Goal: Task Accomplishment & Management: Manage account settings

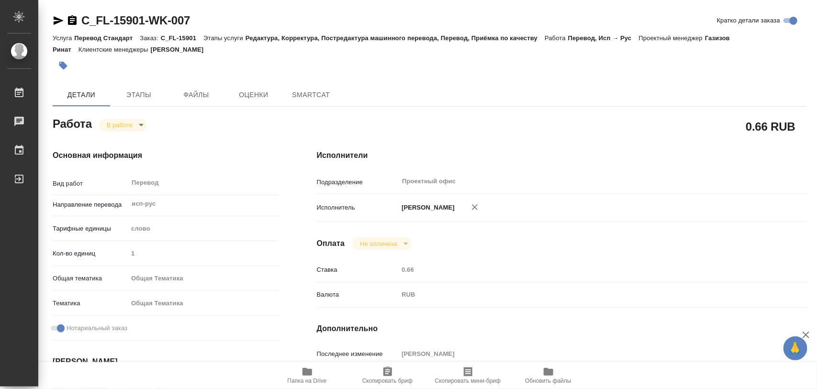
type textarea "x"
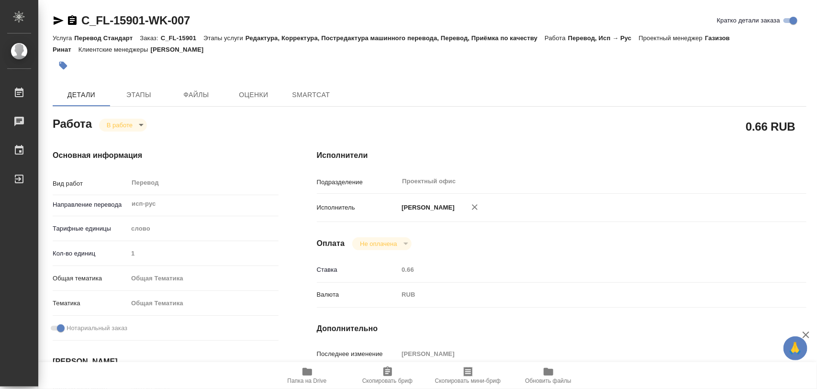
type textarea "x"
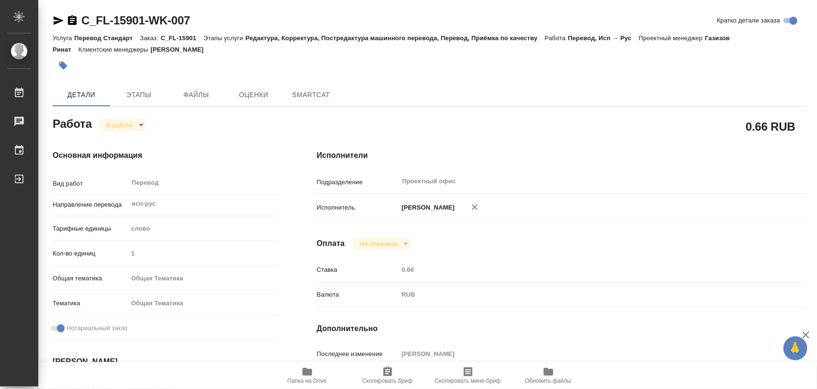
type textarea "x"
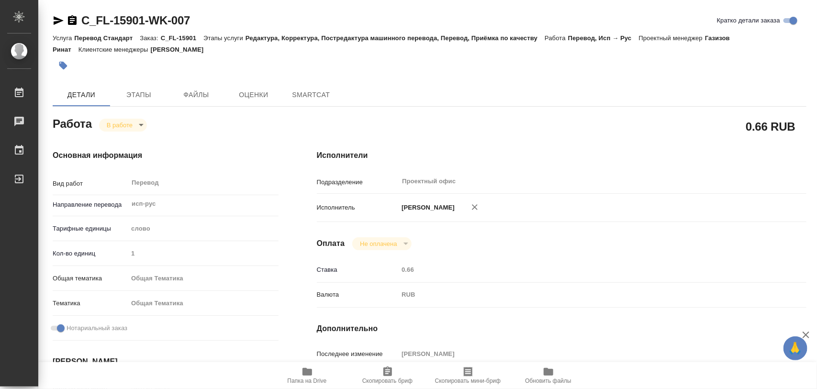
type textarea "x"
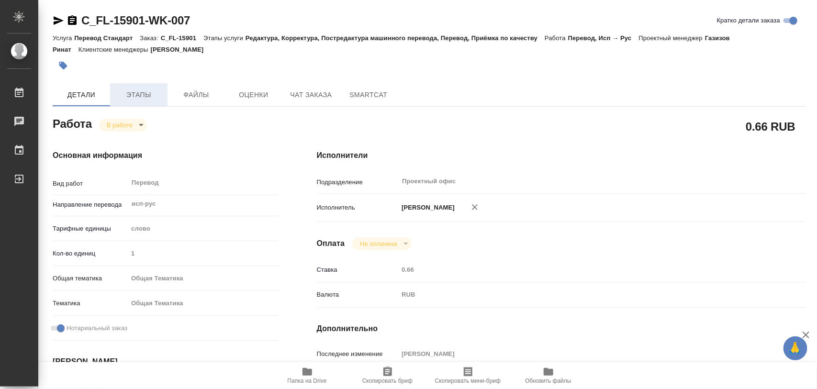
click at [137, 95] on span "Этапы" at bounding box center [139, 95] width 46 height 12
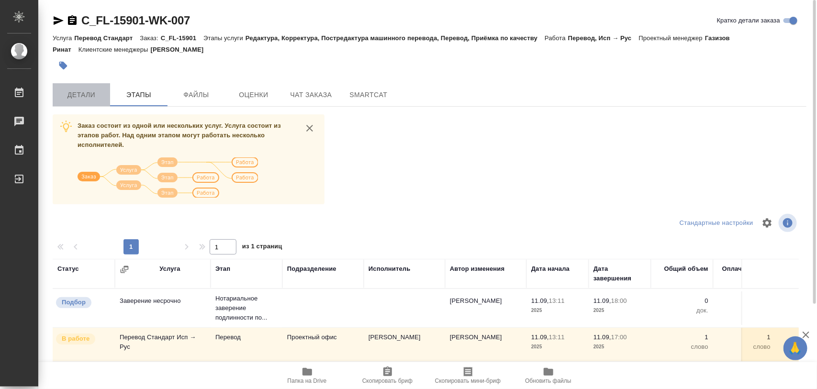
click at [80, 90] on span "Детали" at bounding box center [81, 95] width 46 height 12
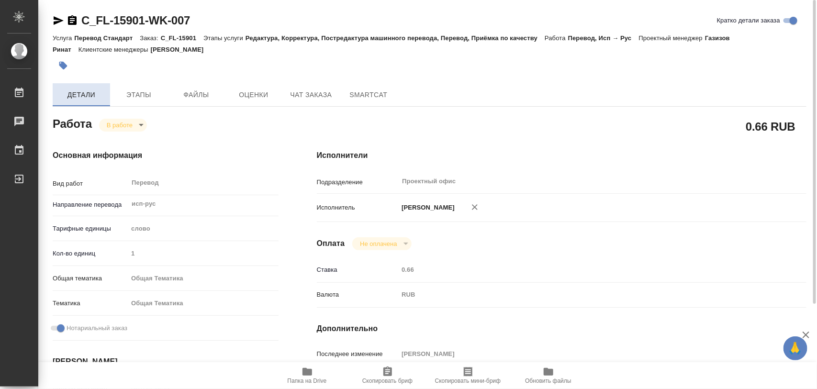
type textarea "x"
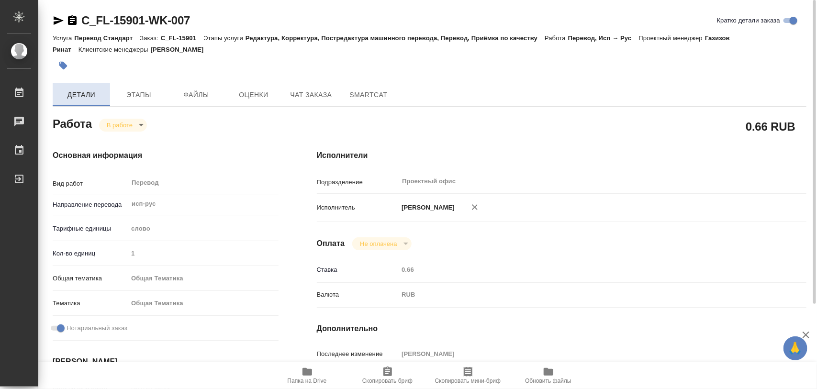
type textarea "x"
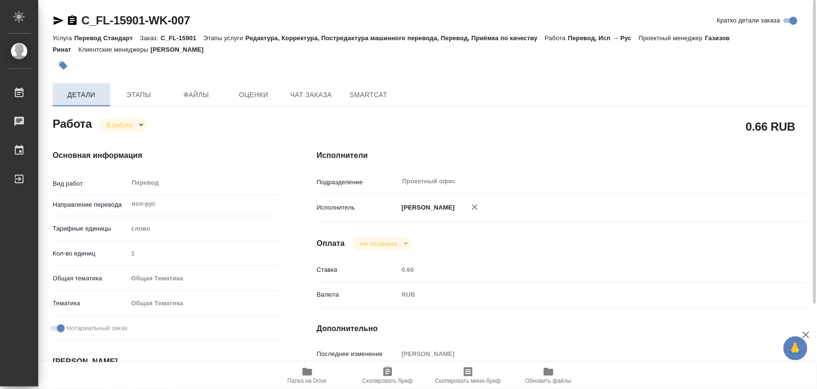
type textarea "x"
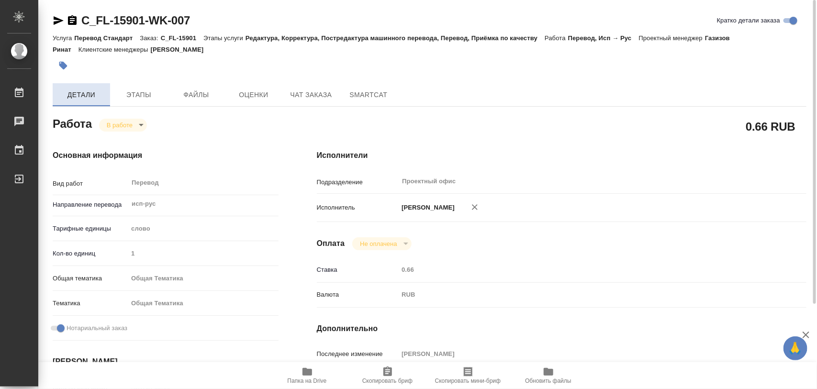
type textarea "x"
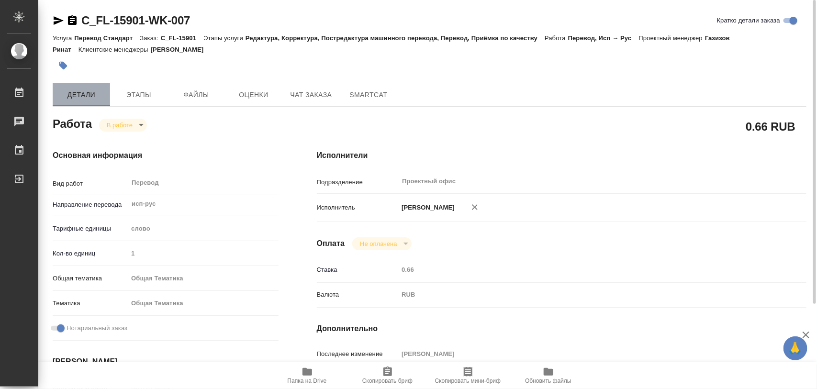
click at [83, 99] on span "Детали" at bounding box center [81, 95] width 46 height 12
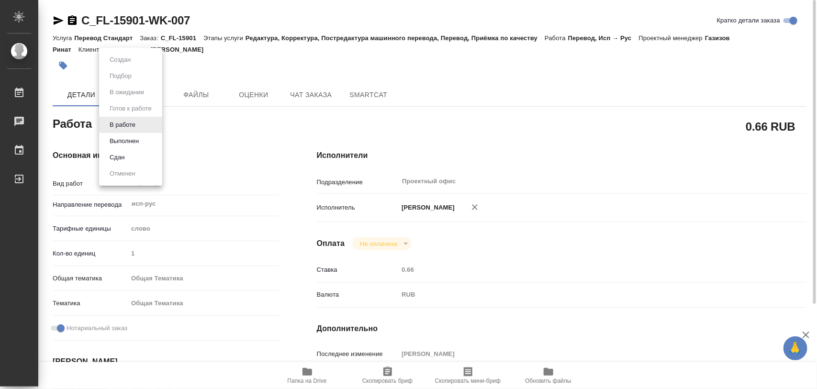
click at [115, 119] on body "🙏 .cls-1 fill:#fff; AWATERA Iglakov Maksim Работы 0 Чаты График Выйти C_FL-1590…" at bounding box center [408, 194] width 817 height 389
click at [125, 137] on button "Выполнен" at bounding box center [124, 141] width 35 height 11
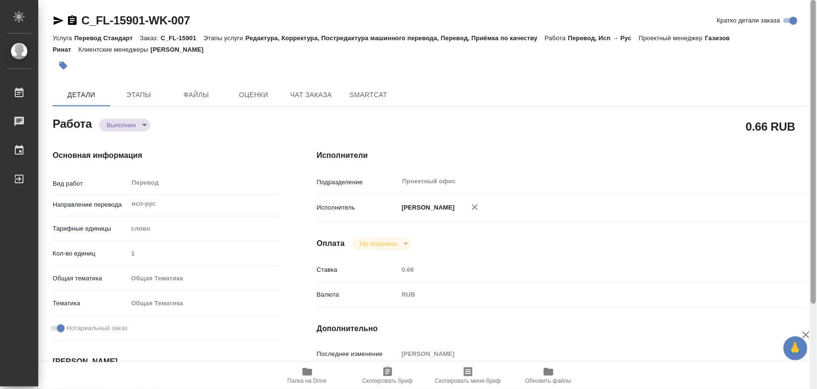
type textarea "x"
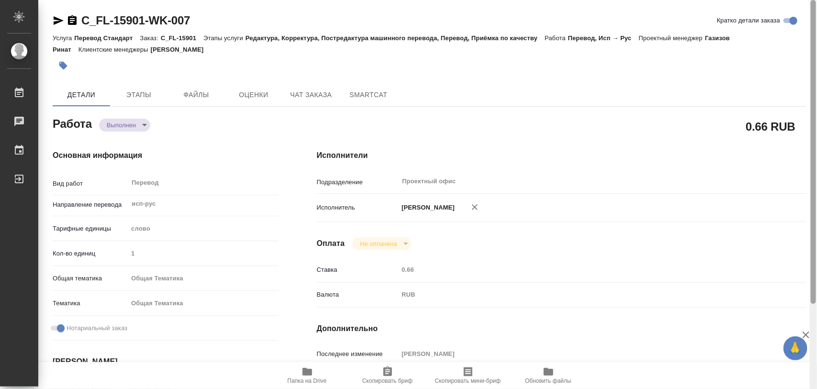
type textarea "x"
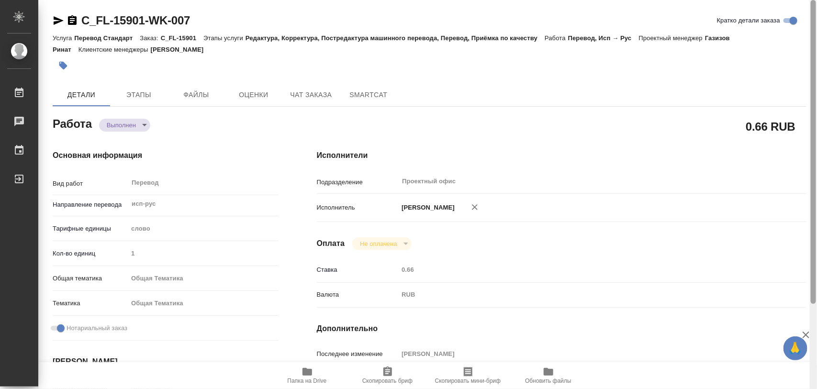
type textarea "x"
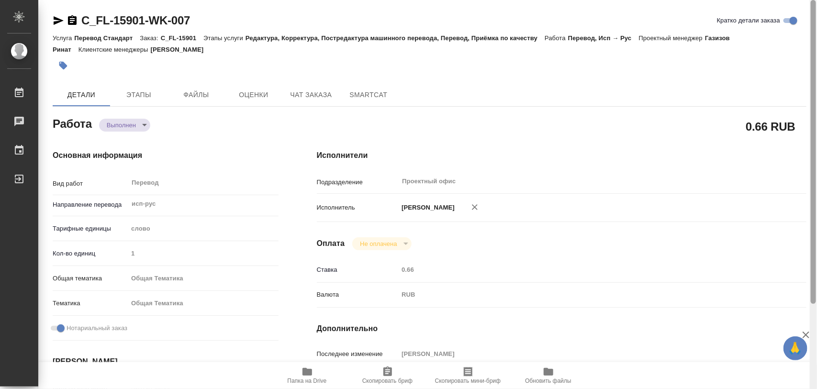
type textarea "x"
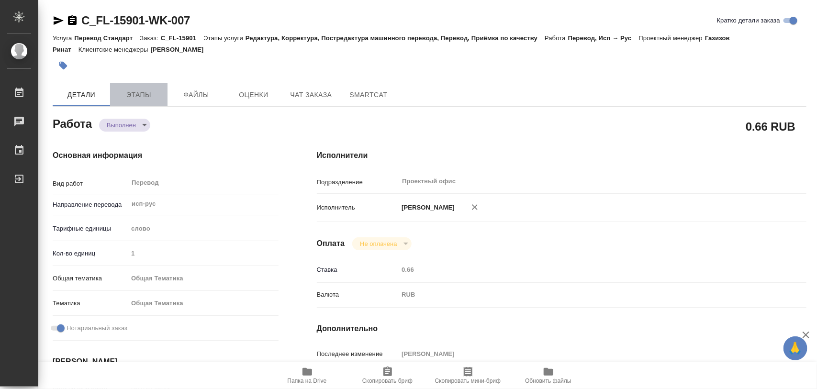
click at [147, 94] on span "Этапы" at bounding box center [139, 95] width 46 height 12
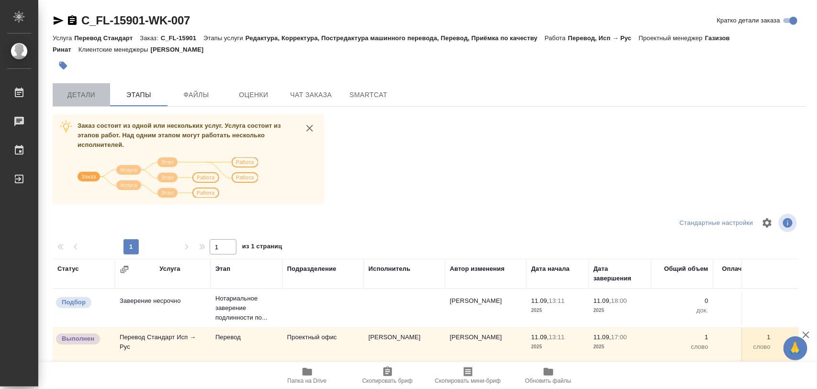
click at [69, 94] on span "Детали" at bounding box center [81, 95] width 46 height 12
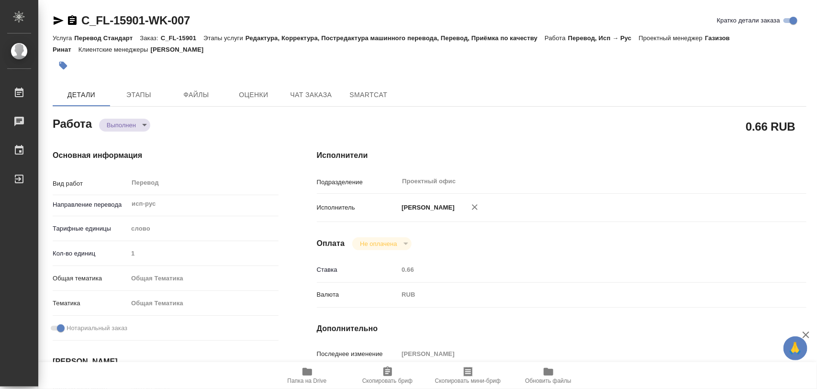
type textarea "x"
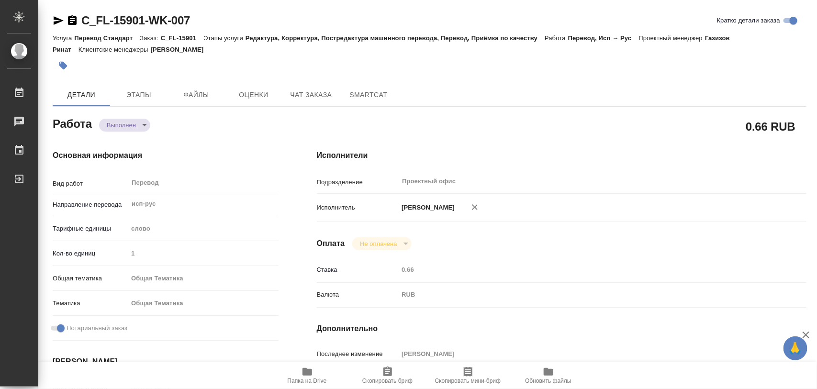
type textarea "x"
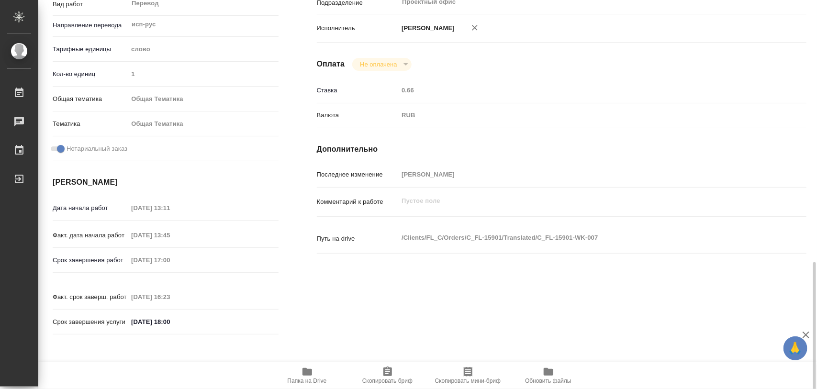
scroll to position [299, 0]
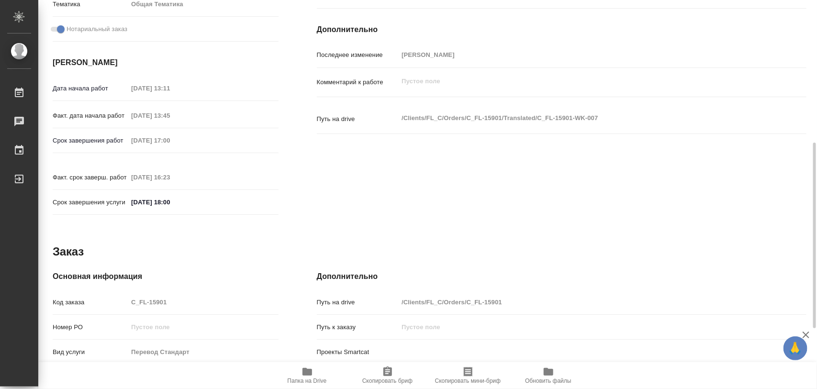
type textarea "x"
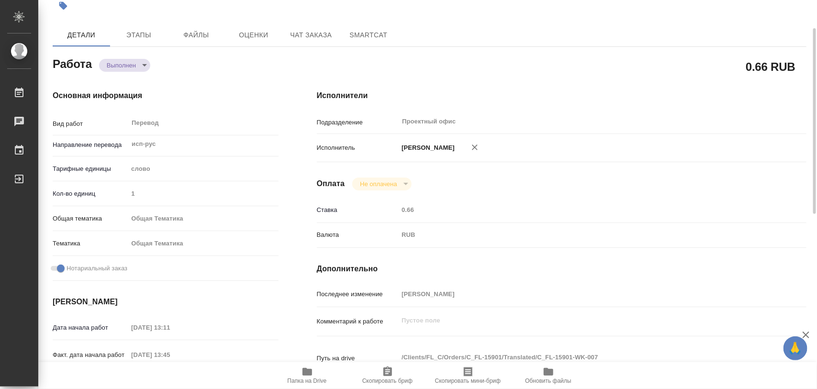
scroll to position [0, 0]
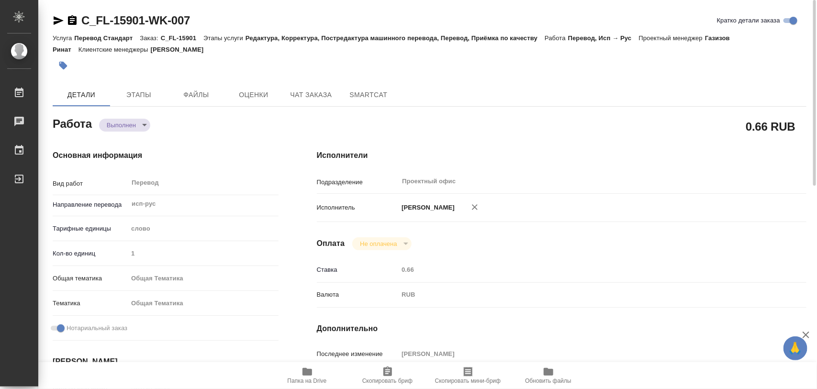
click at [63, 63] on icon "button" at bounding box center [63, 66] width 8 height 8
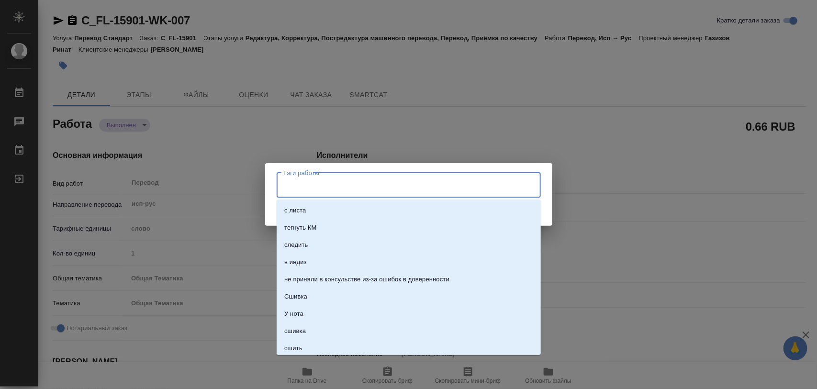
click at [345, 184] on input "Тэги работы" at bounding box center [399, 185] width 237 height 16
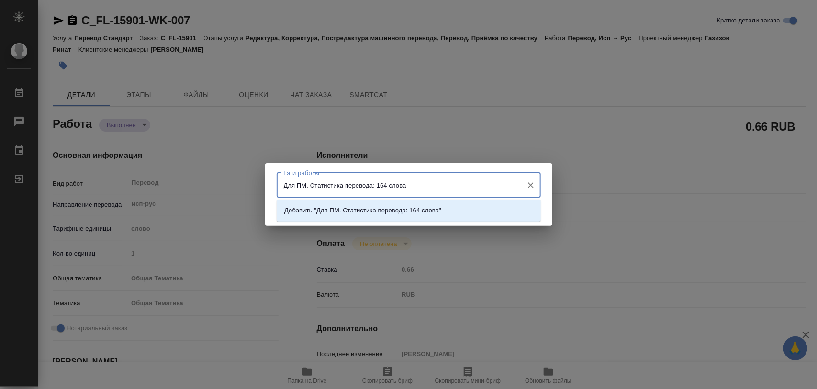
type input "Для ПМ. Статистика перевода: 164 слова."
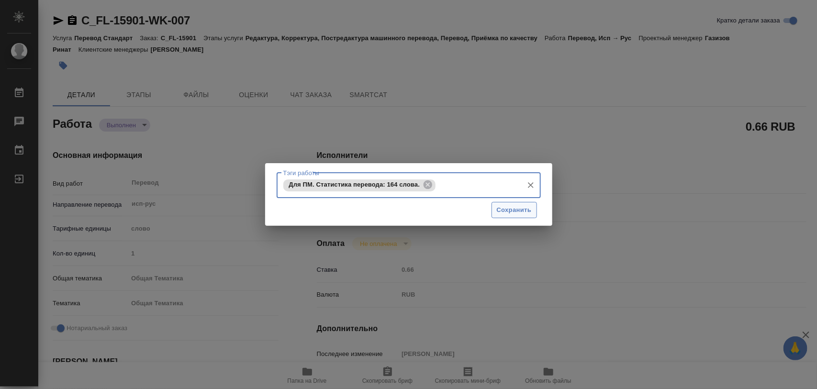
click at [536, 211] on button "Сохранить" at bounding box center [514, 210] width 45 height 17
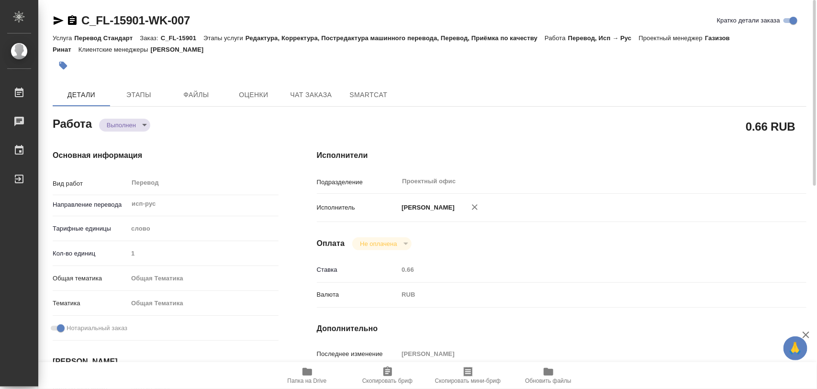
type input "completed"
type textarea "Перевод"
type textarea "x"
type input "исп-рус"
type input "5a8b1489cc6b4906c91bfd90"
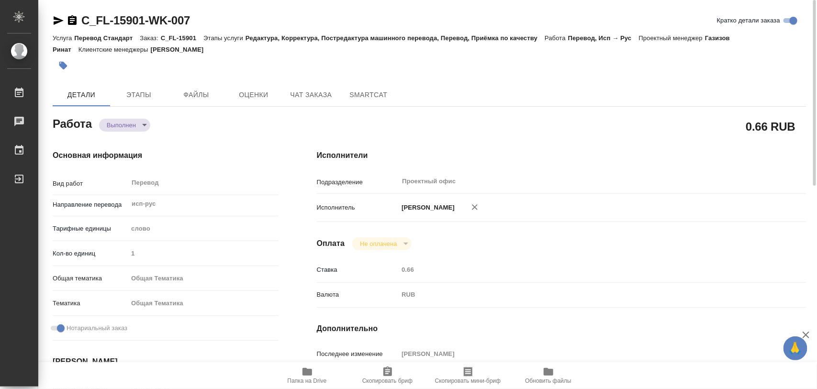
type input "1"
type input "obtem"
type input "6012b1ca196b0e5c9229a120"
checkbox input "true"
type input "11.09.2025 13:11"
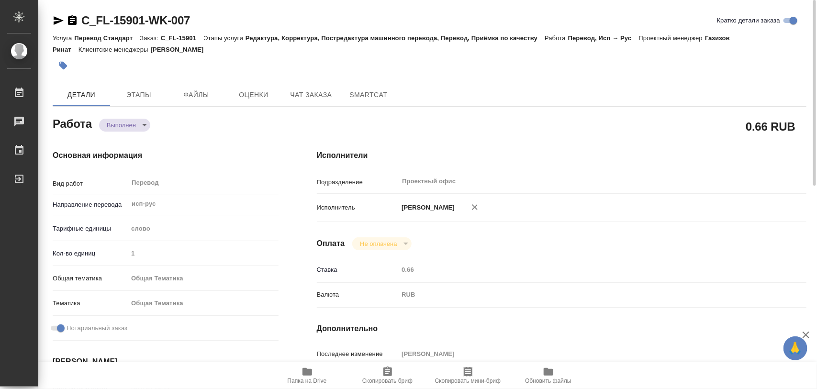
type input "11.09.2025 13:45"
type input "11.09.2025 17:00"
type input "11.09.2025 16:23"
type input "11.09.2025 18:00"
type input "Проектный офис"
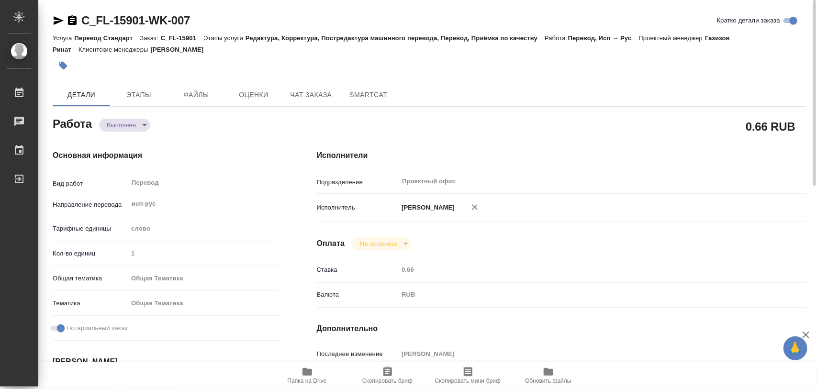
type input "notPayed"
type input "0.66"
type input "RUB"
type input "[PERSON_NAME]"
type textarea "x"
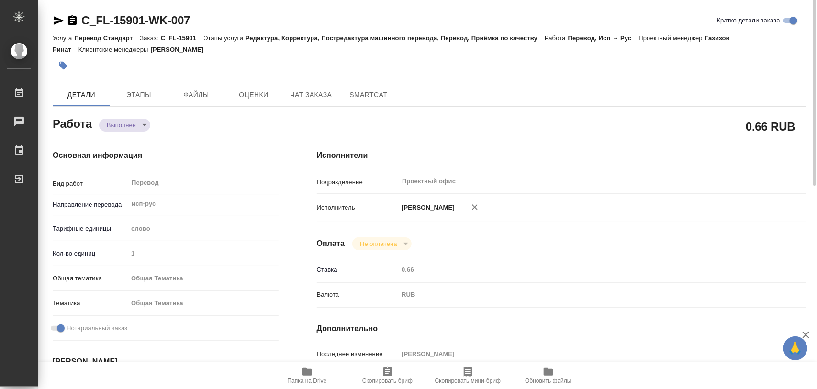
type textarea "/Clients/FL_C/Orders/C_FL-15901/Translated/C_FL-15901-WK-007"
type textarea "x"
type input "C_FL-15901"
type input "Перевод Стандарт"
type input "Редактура, Корректура, Постредактура машинного перевода, Перевод, Приёмка по ка…"
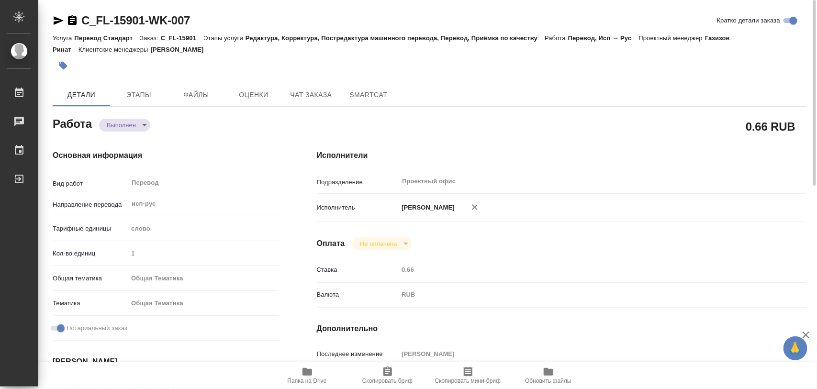
type input "[PERSON_NAME]"
type input "/Clients/FL_C/Orders/C_FL-15901"
type textarea "x"
type textarea "нот"
type textarea "x"
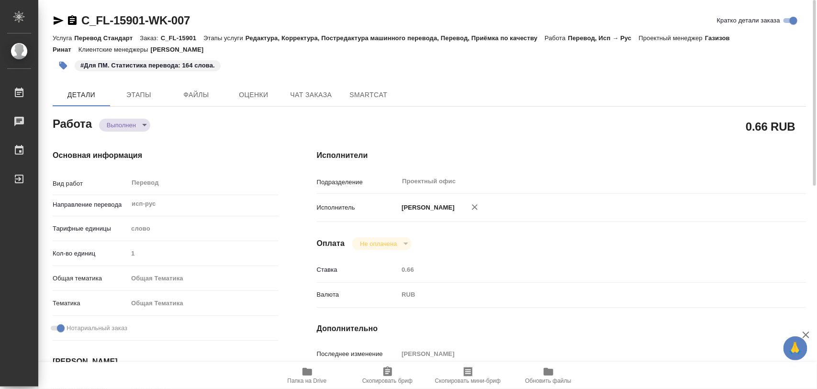
type textarea "x"
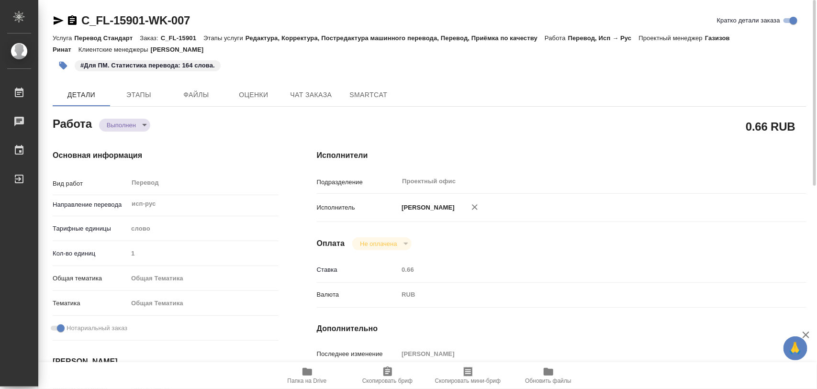
type textarea "x"
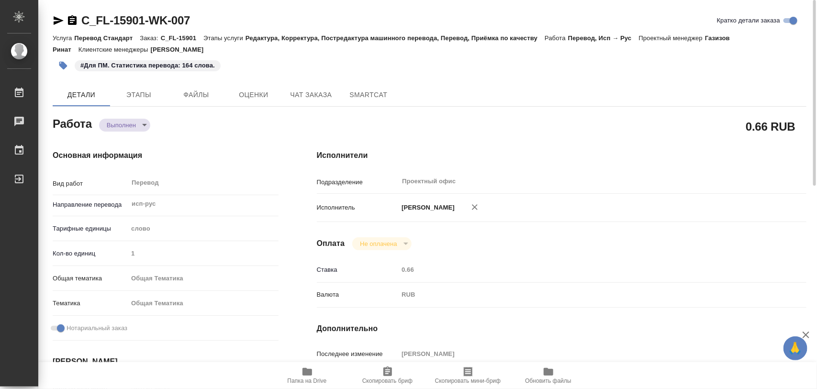
type textarea "x"
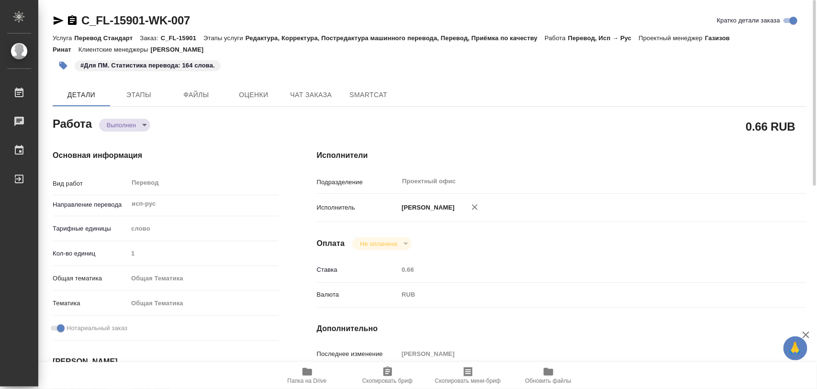
click at [60, 66] on icon "button" at bounding box center [63, 66] width 10 height 10
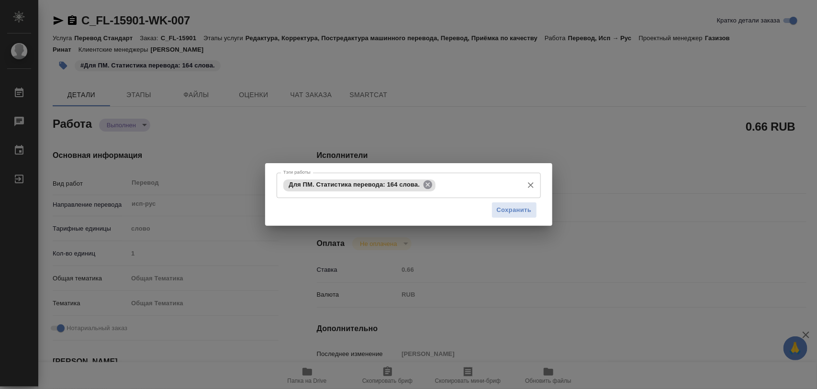
click at [428, 182] on icon at bounding box center [428, 184] width 9 height 9
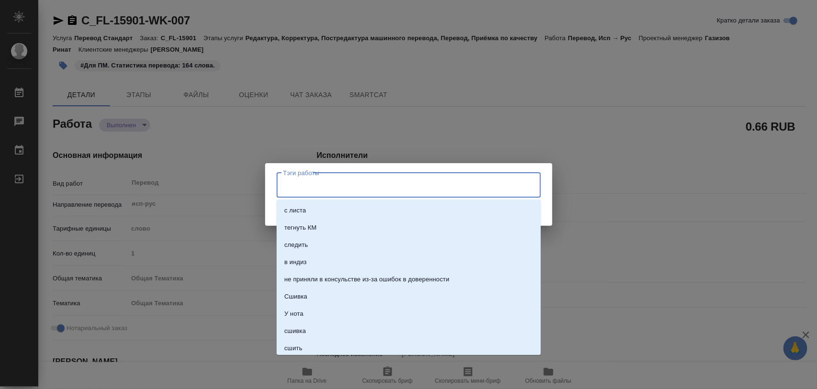
click at [428, 182] on input "Тэги работы" at bounding box center [399, 185] width 237 height 16
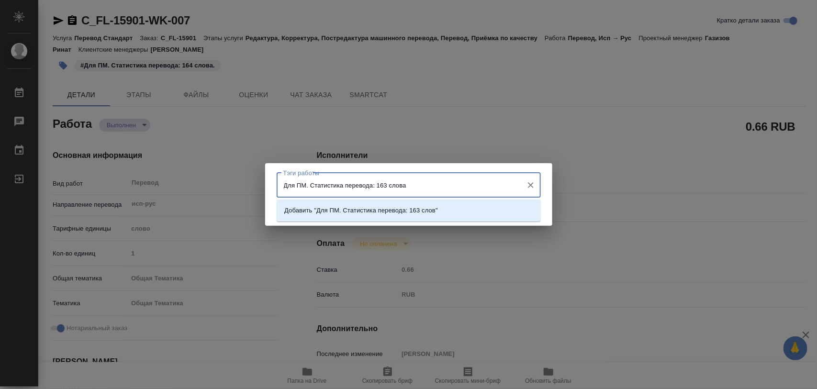
type input "Для ПМ. Статистика перевода: 163 слова."
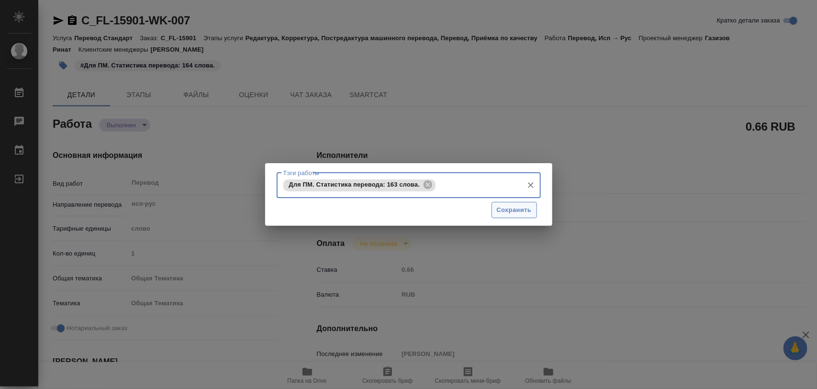
drag, startPoint x: 525, startPoint y: 210, endPoint x: 520, endPoint y: 214, distance: 6.4
click at [523, 211] on span "Сохранить" at bounding box center [514, 210] width 35 height 11
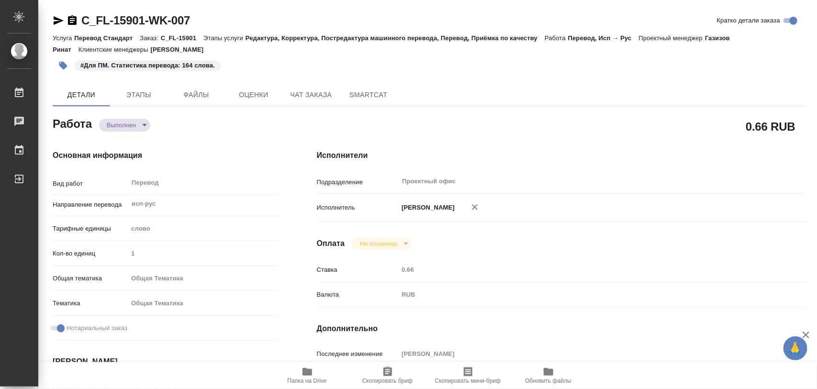
type input "completed"
type textarea "Перевод"
type textarea "x"
type input "исп-рус"
type input "5a8b1489cc6b4906c91bfd90"
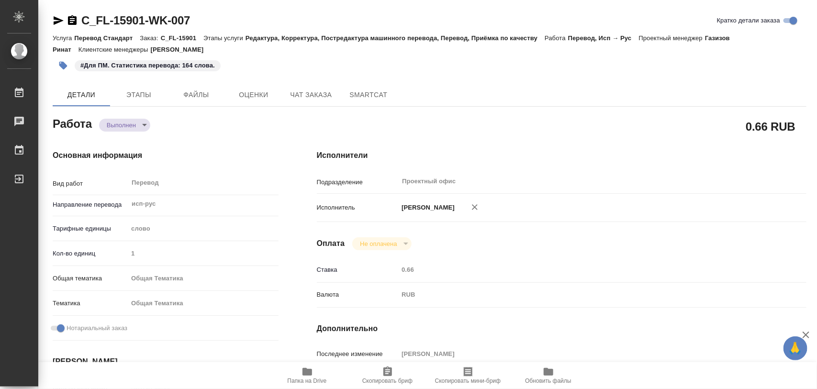
type input "1"
type input "obtem"
type input "6012b1ca196b0e5c9229a120"
checkbox input "true"
type input "11.09.2025 13:11"
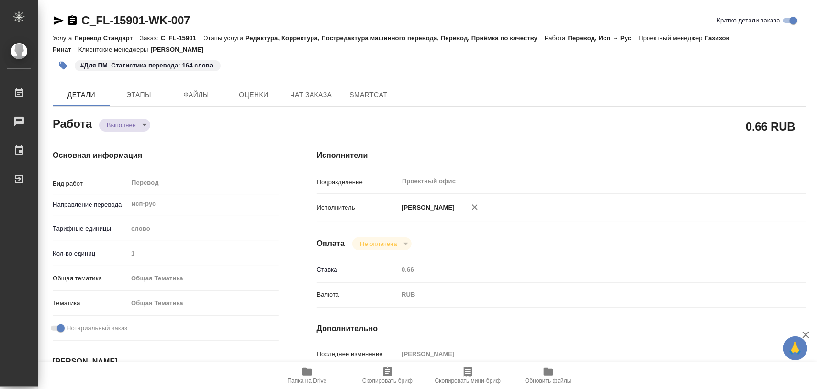
type input "11.09.2025 13:45"
type input "11.09.2025 17:00"
type input "11.09.2025 16:23"
type input "11.09.2025 18:00"
type input "Проектный офис"
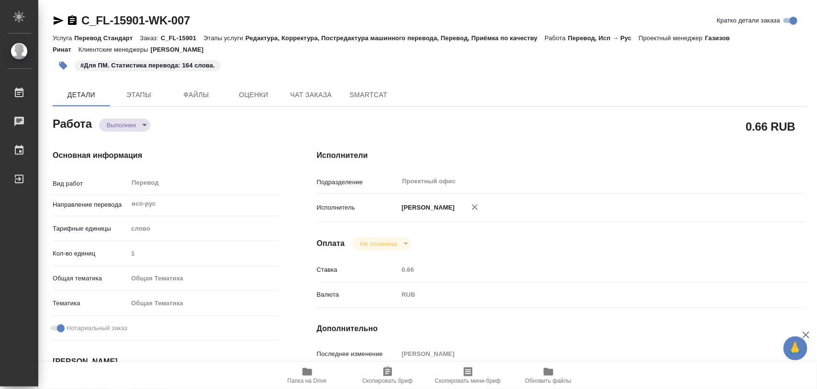
type input "notPayed"
type input "0.66"
type input "RUB"
type input "[PERSON_NAME]"
type textarea "x"
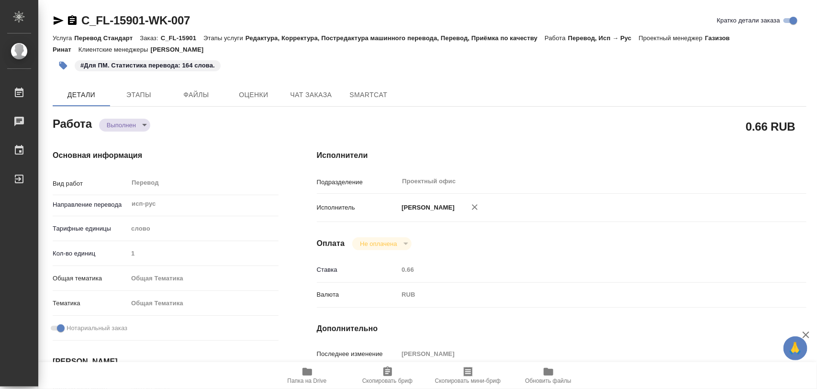
type textarea "/Clients/FL_C/Orders/C_FL-15901/Translated/C_FL-15901-WK-007"
type textarea "x"
type input "C_FL-15901"
type input "Перевод Стандарт"
type input "Редактура, Корректура, Постредактура машинного перевода, Перевод, Приёмка по ка…"
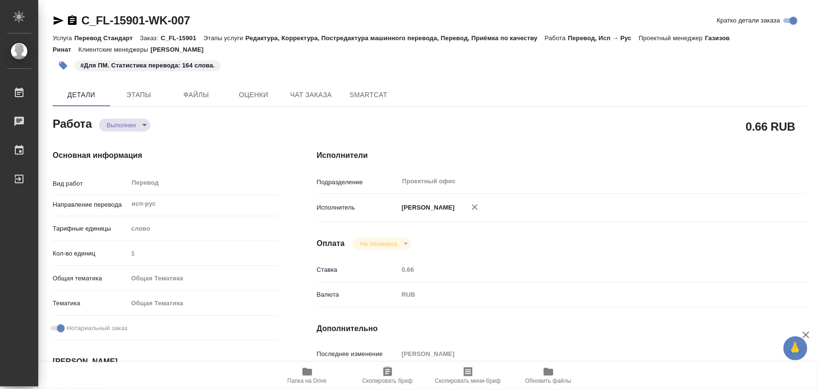
type input "[PERSON_NAME]"
type input "/Clients/FL_C/Orders/C_FL-15901"
type textarea "x"
type textarea "нот"
type textarea "x"
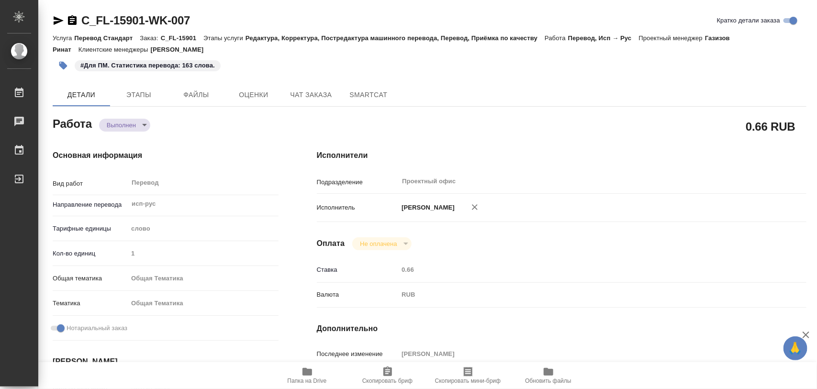
type textarea "x"
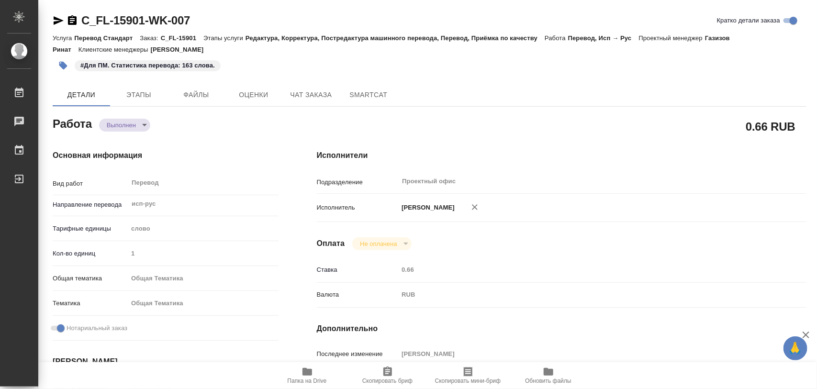
type textarea "x"
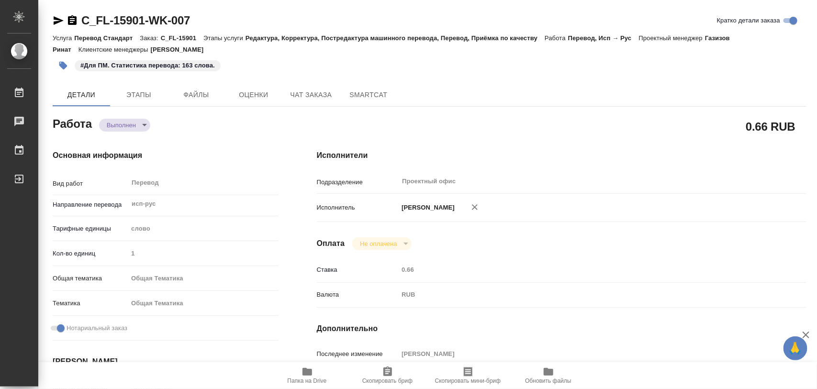
type textarea "x"
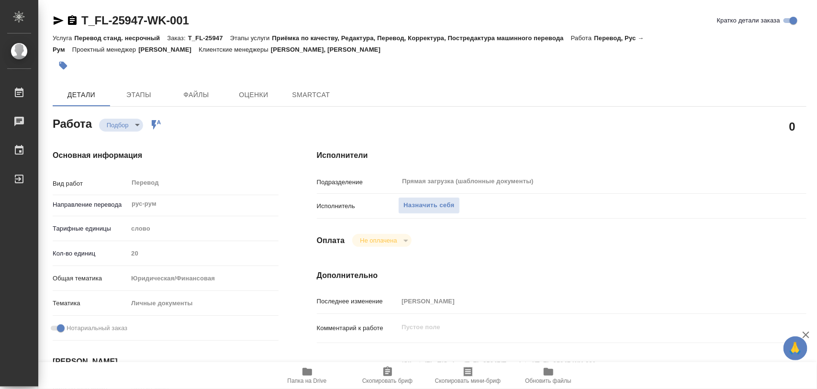
type textarea "x"
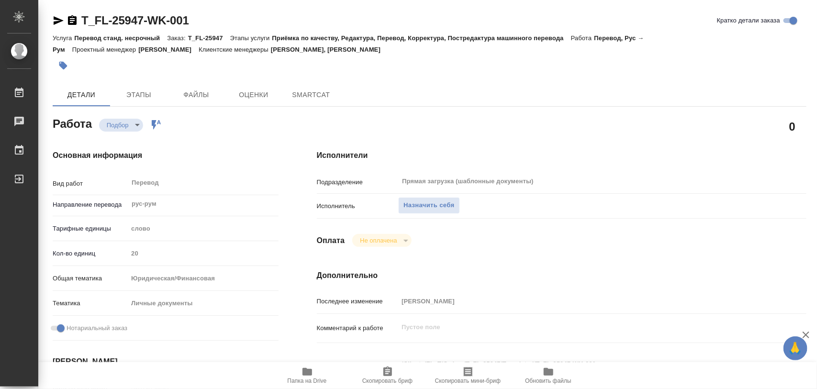
type textarea "x"
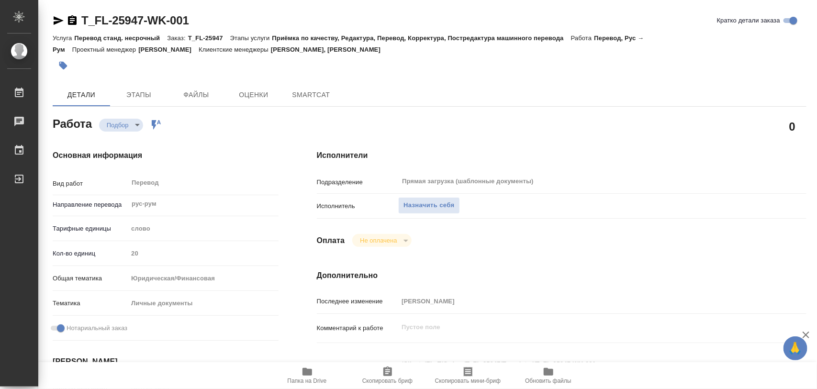
type textarea "x"
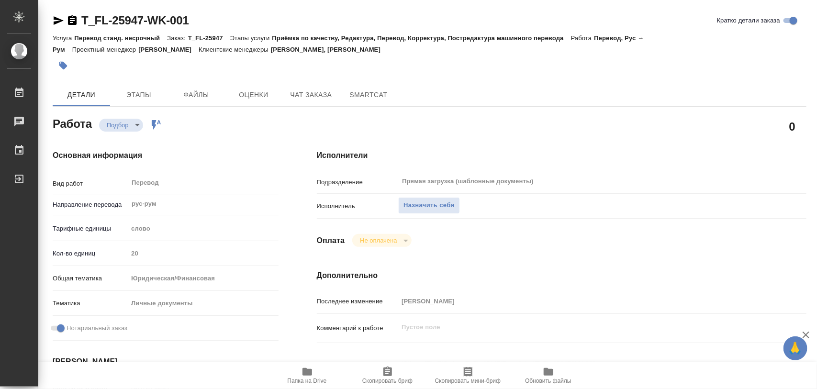
type textarea "x"
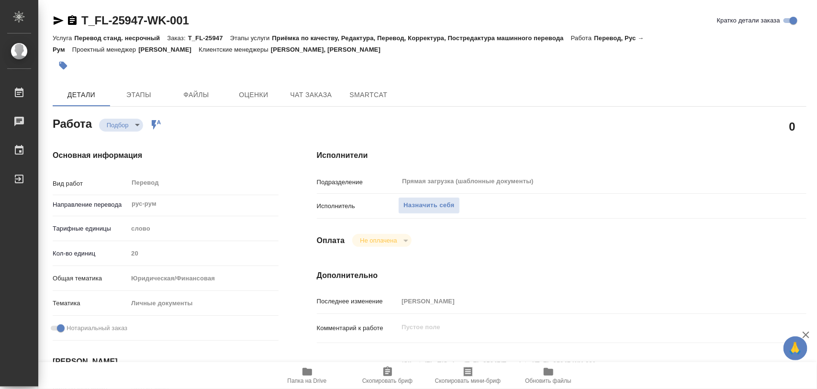
type textarea "x"
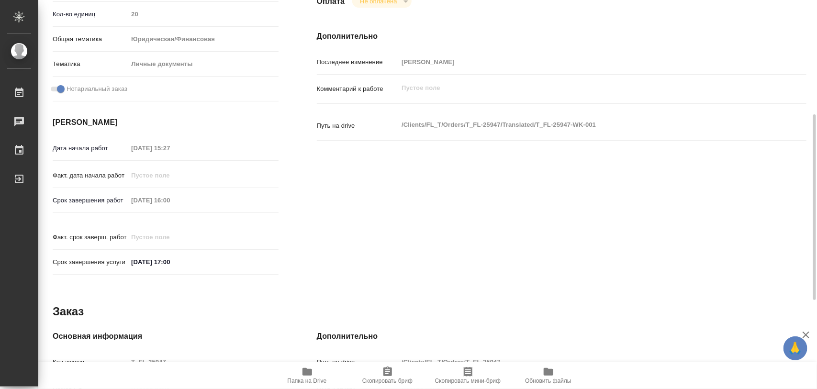
scroll to position [299, 0]
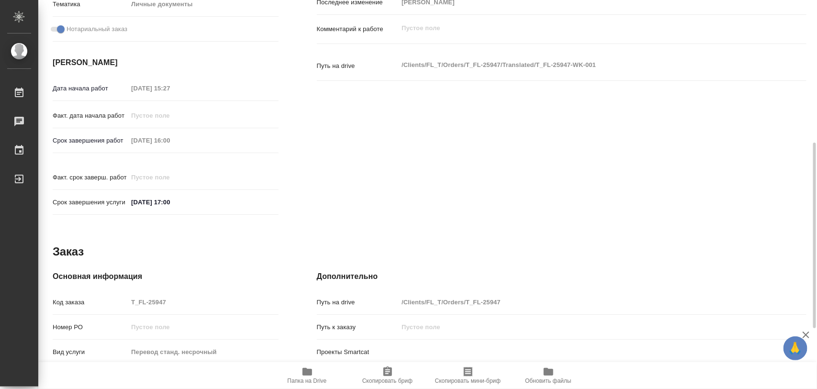
click at [311, 368] on icon "button" at bounding box center [307, 371] width 11 height 11
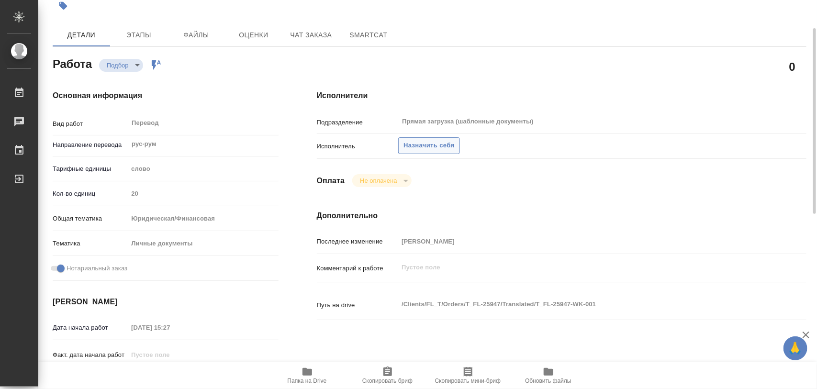
click at [453, 152] on button "Назначить себя" at bounding box center [428, 145] width 61 height 17
type textarea "x"
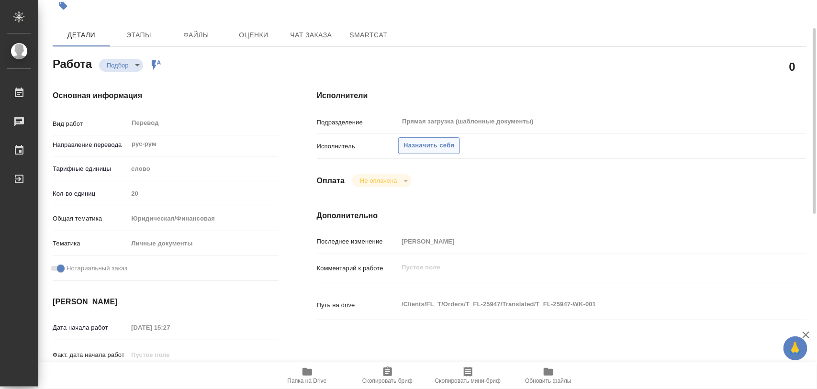
type textarea "x"
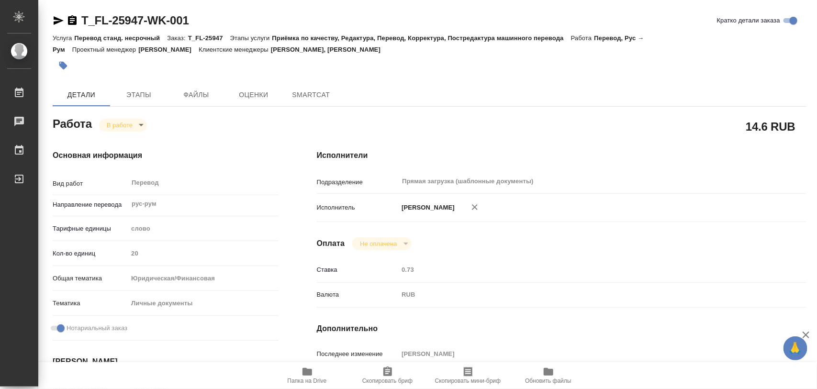
type textarea "x"
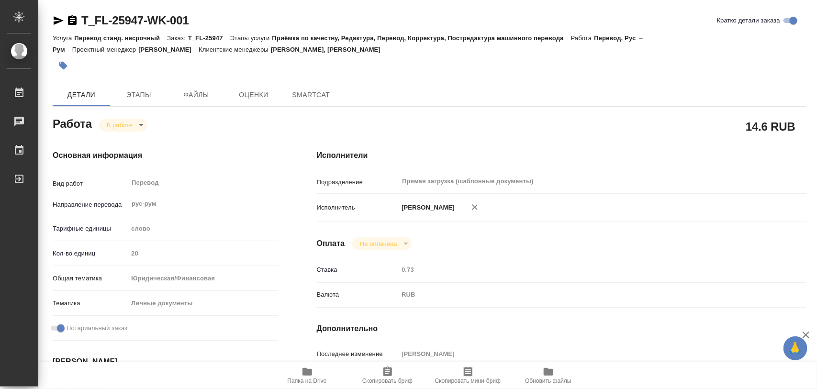
type textarea "x"
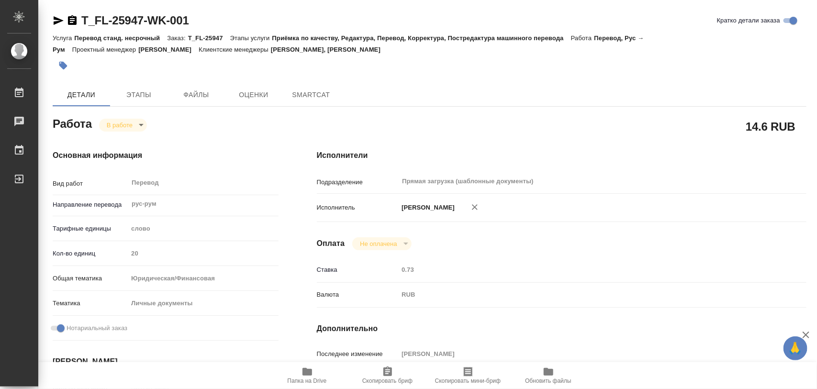
type textarea "x"
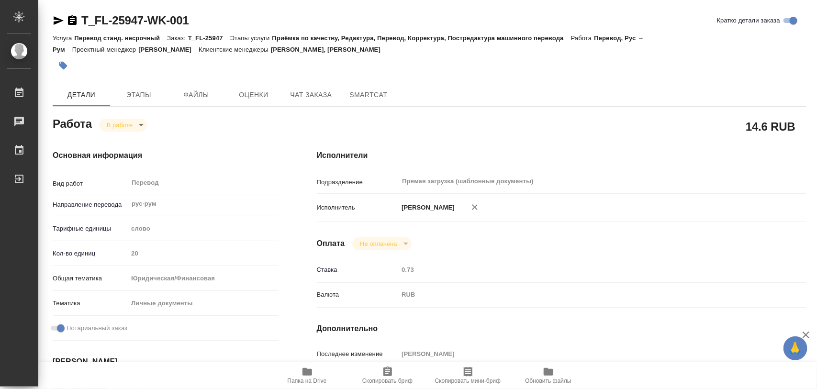
type textarea "x"
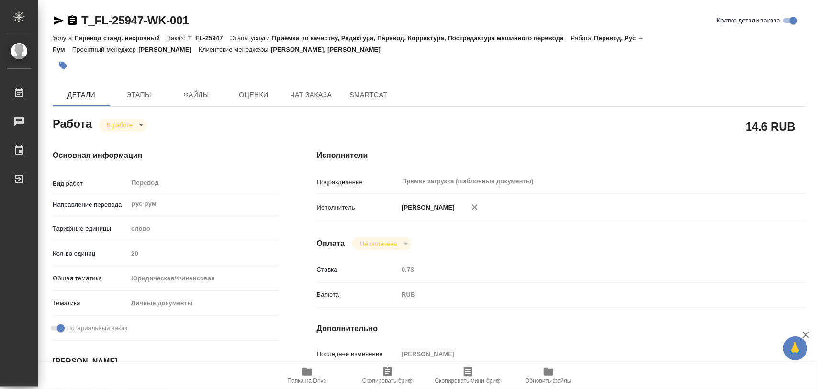
type textarea "x"
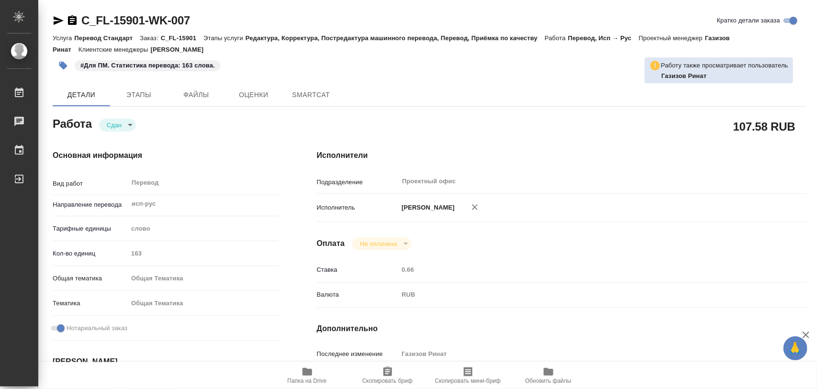
type textarea "x"
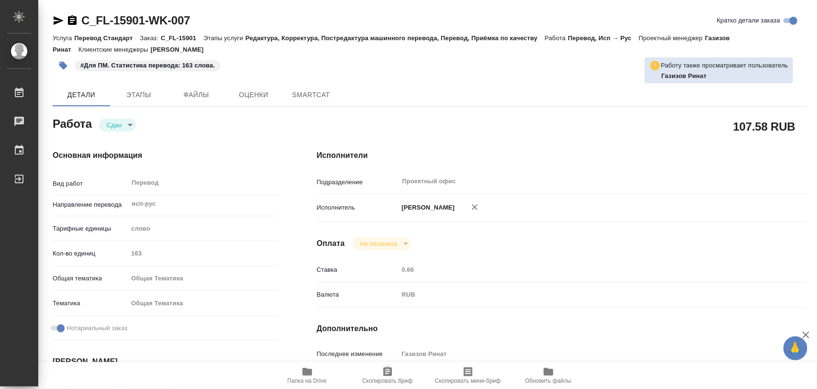
type textarea "x"
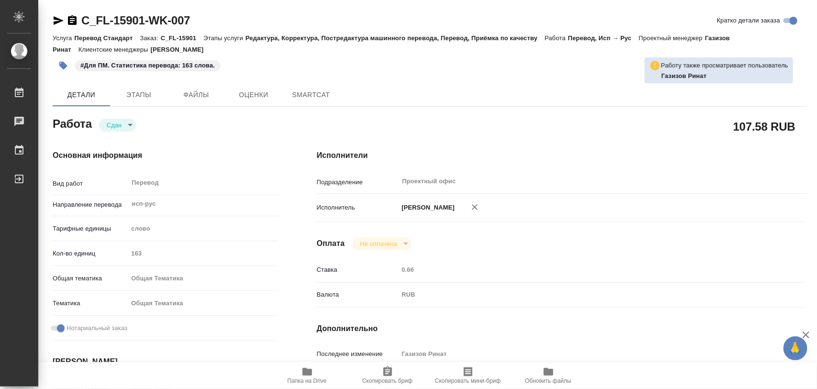
type textarea "x"
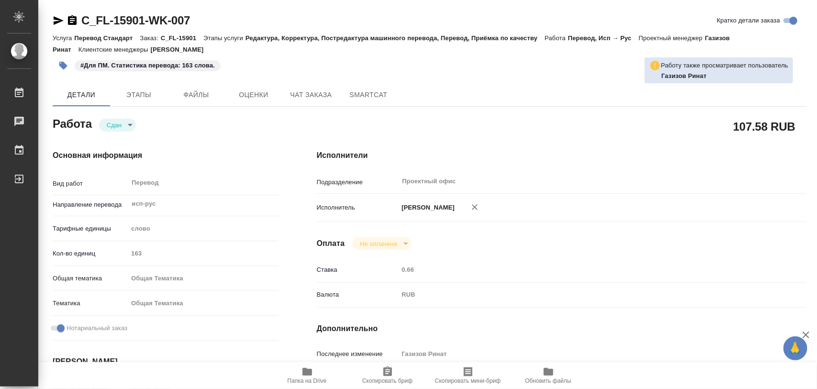
type textarea "x"
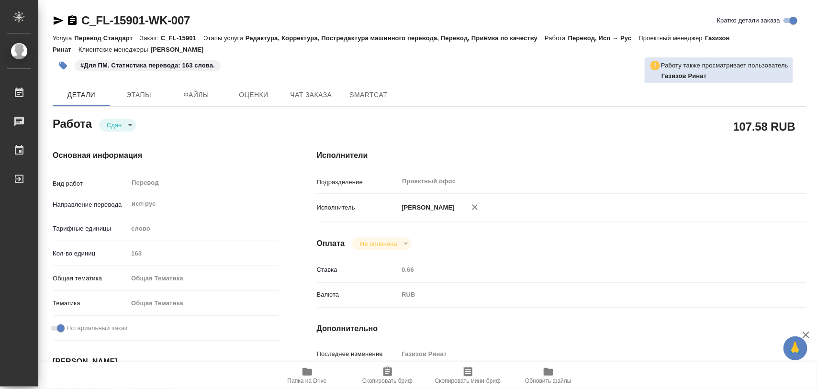
type textarea "x"
